Goal: Navigation & Orientation: Find specific page/section

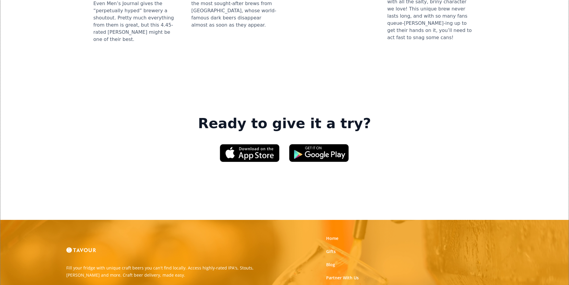
scroll to position [866, 0]
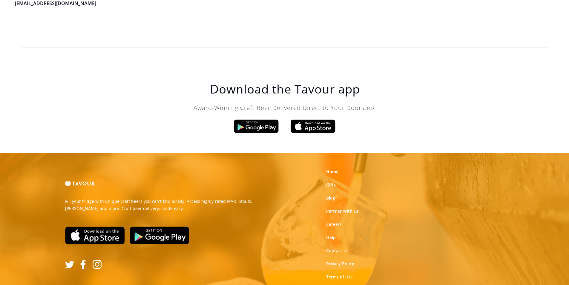
scroll to position [1701, 0]
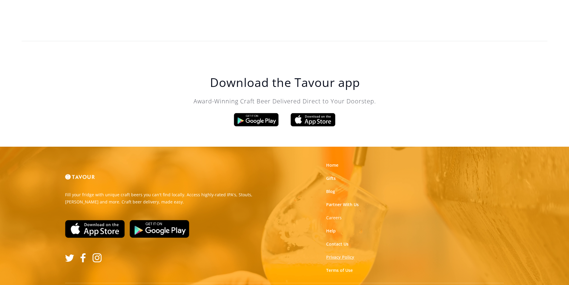
click at [348, 254] on link "Privacy Policy" at bounding box center [340, 257] width 28 height 6
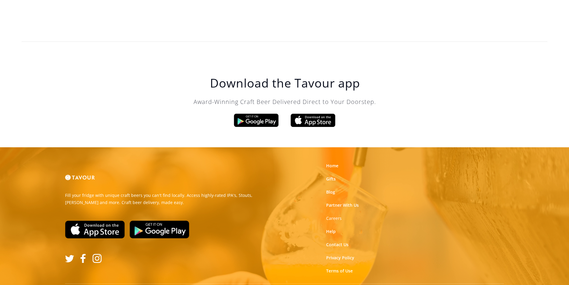
scroll to position [1701, 0]
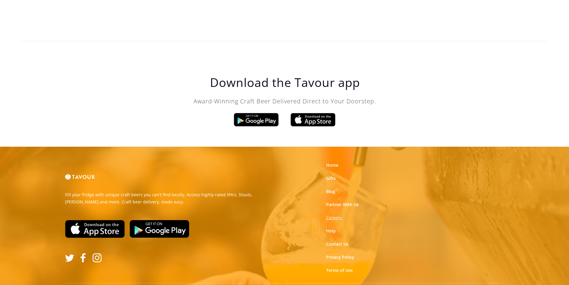
drag, startPoint x: 306, startPoint y: 203, endPoint x: 332, endPoint y: 203, distance: 25.4
click at [329, 202] on link "Partner With Us" at bounding box center [342, 205] width 33 height 6
click at [334, 215] on strong "Careers" at bounding box center [334, 218] width 16 height 6
